Goal: Task Accomplishment & Management: Manage account settings

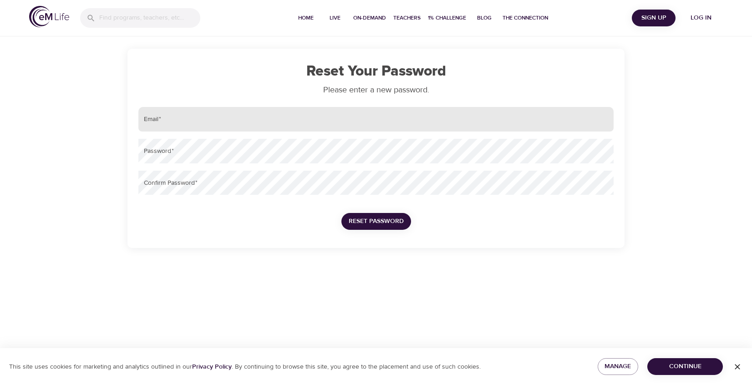
click at [336, 115] on input "email" at bounding box center [375, 119] width 475 height 25
type input "[EMAIL_ADDRESS][DOMAIN_NAME]"
drag, startPoint x: 219, startPoint y: 126, endPoint x: 131, endPoint y: 122, distance: 87.9
click at [131, 122] on div "Reset Your Password Please enter a new password. Email   * obrewer@seiu1000.org…" at bounding box center [375, 148] width 497 height 199
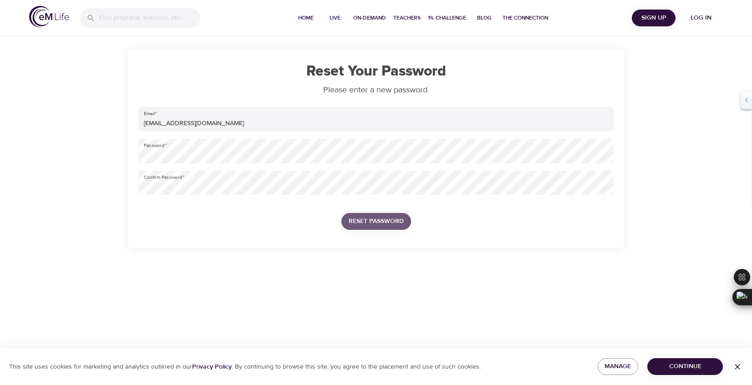
click at [373, 225] on span "Reset Password" at bounding box center [376, 221] width 55 height 11
click at [394, 224] on span "Reset Password" at bounding box center [376, 221] width 55 height 11
click at [394, 220] on span "Reset Password" at bounding box center [376, 221] width 55 height 11
click at [390, 216] on span "Reset Password" at bounding box center [376, 221] width 55 height 11
click at [386, 229] on button "Reset Password" at bounding box center [376, 221] width 70 height 17
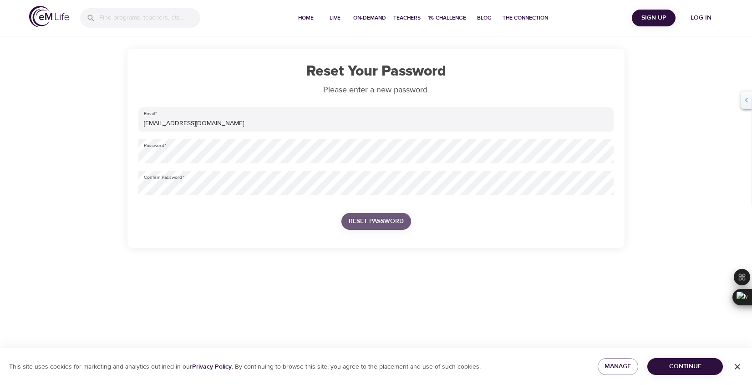
click at [386, 223] on span "Reset Password" at bounding box center [376, 221] width 55 height 11
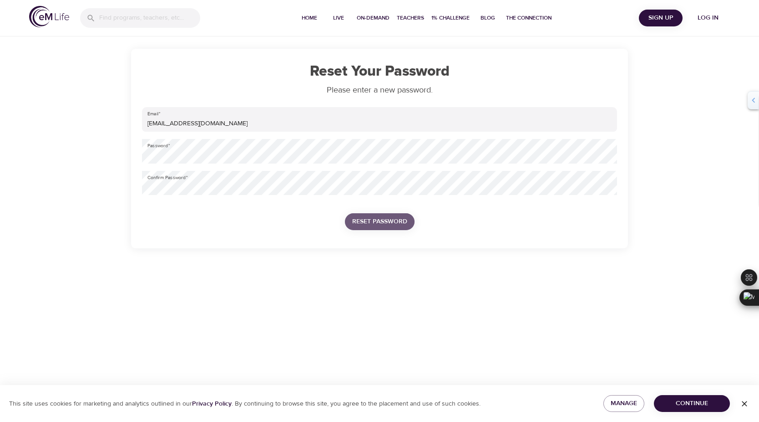
click at [376, 215] on button "Reset Password" at bounding box center [380, 221] width 70 height 17
click at [702, 15] on span "Log in" at bounding box center [708, 17] width 36 height 11
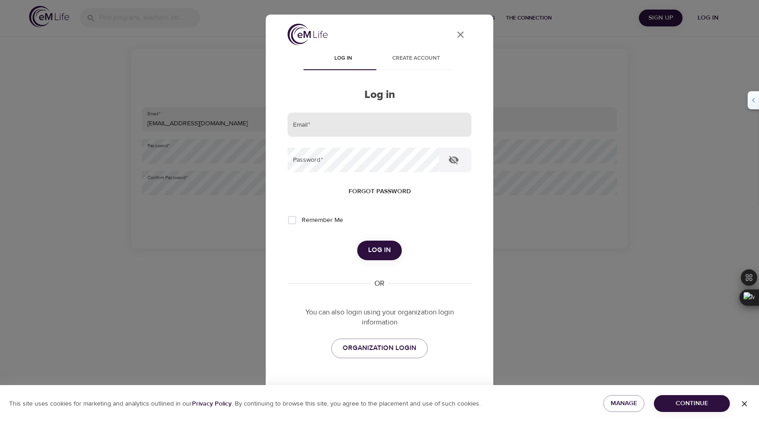
click at [410, 133] on input "email" at bounding box center [380, 124] width 184 height 25
type input "obrewer@seiu1000.org"
click at [377, 254] on span "Log in" at bounding box center [379, 250] width 23 height 12
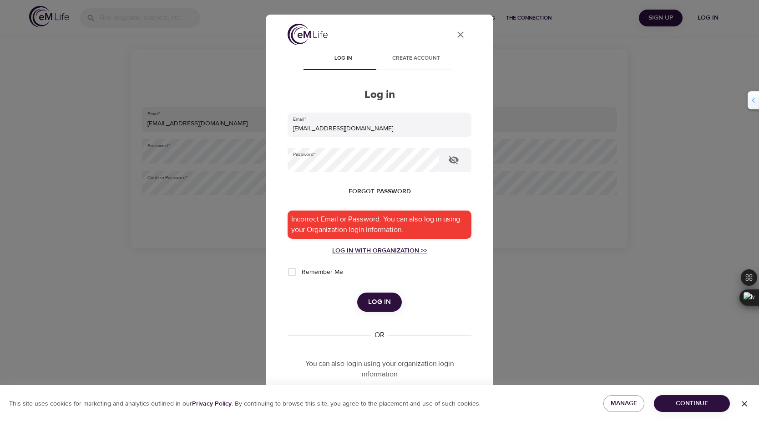
click at [401, 249] on div "Log in with Organization >>" at bounding box center [380, 250] width 184 height 9
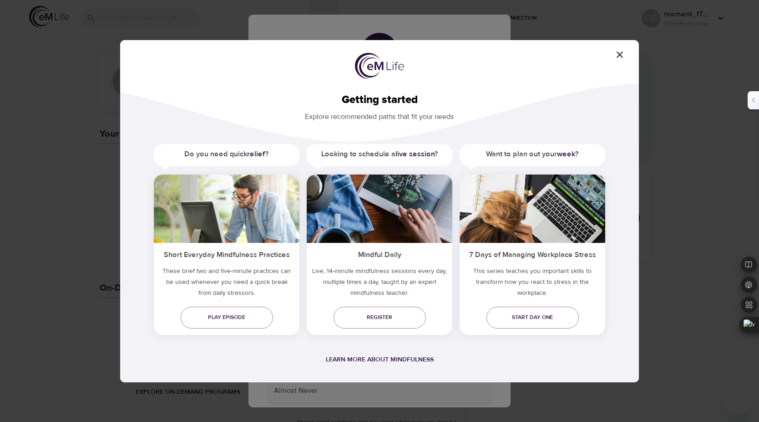
drag, startPoint x: 615, startPoint y: 55, endPoint x: 569, endPoint y: 241, distance: 191.9
click at [570, 238] on div "Getting started Explore recommended paths that fit your needs Do you need quick…" at bounding box center [379, 211] width 519 height 342
click at [548, 321] on span "Start day one" at bounding box center [533, 317] width 78 height 10
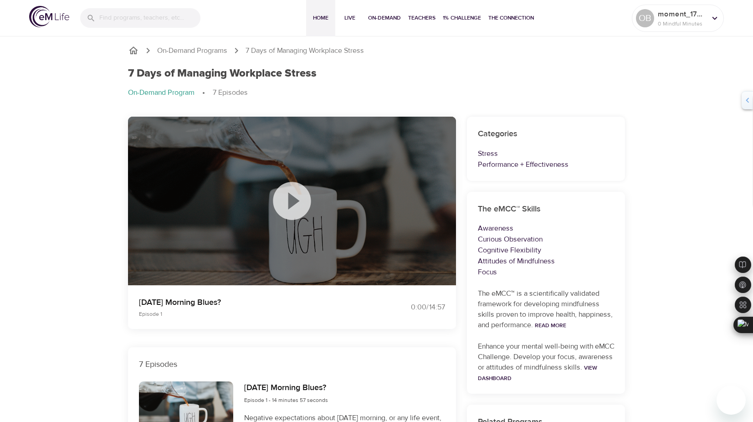
click at [324, 8] on button "Home" at bounding box center [320, 18] width 29 height 36
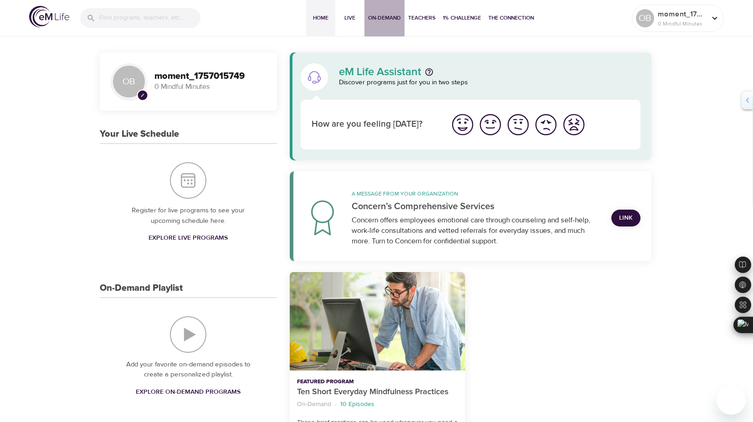
click at [389, 20] on span "On-Demand" at bounding box center [384, 18] width 33 height 10
